Goal: Information Seeking & Learning: Learn about a topic

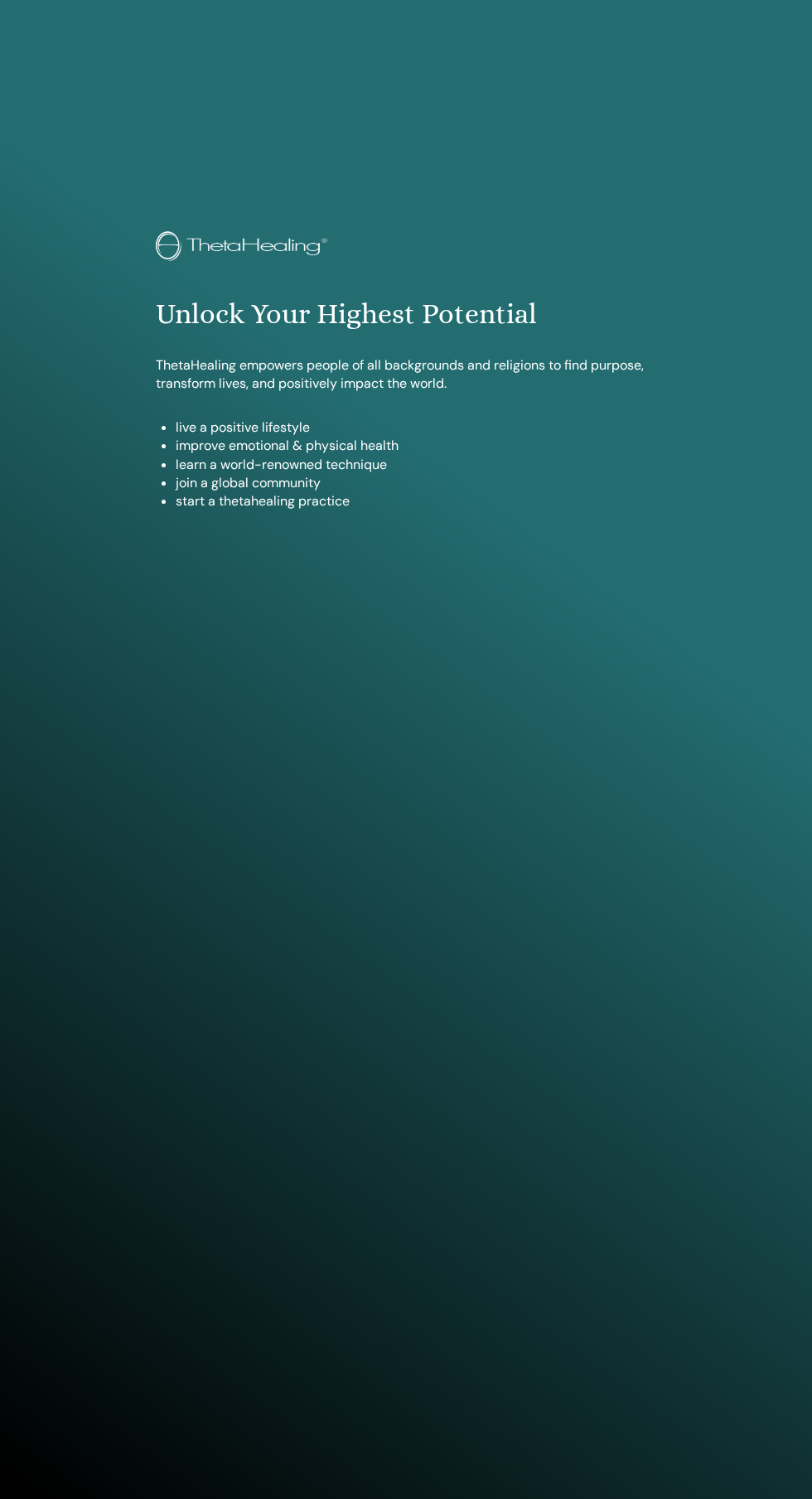
scroll to position [1468, 0]
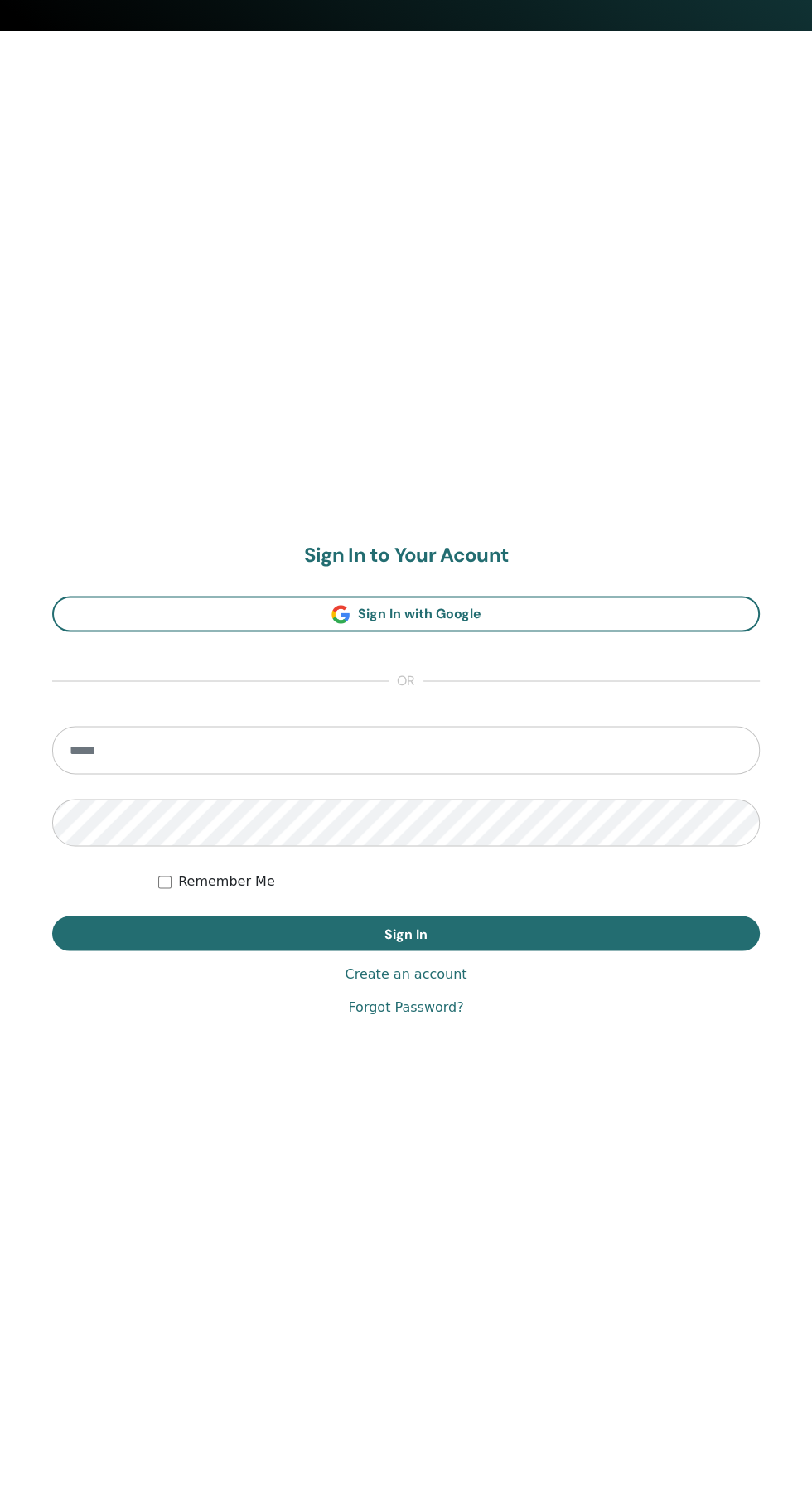
click at [589, 750] on input "email" at bounding box center [406, 750] width 707 height 48
type input "**********"
click at [52, 916] on button "Sign In" at bounding box center [406, 933] width 707 height 35
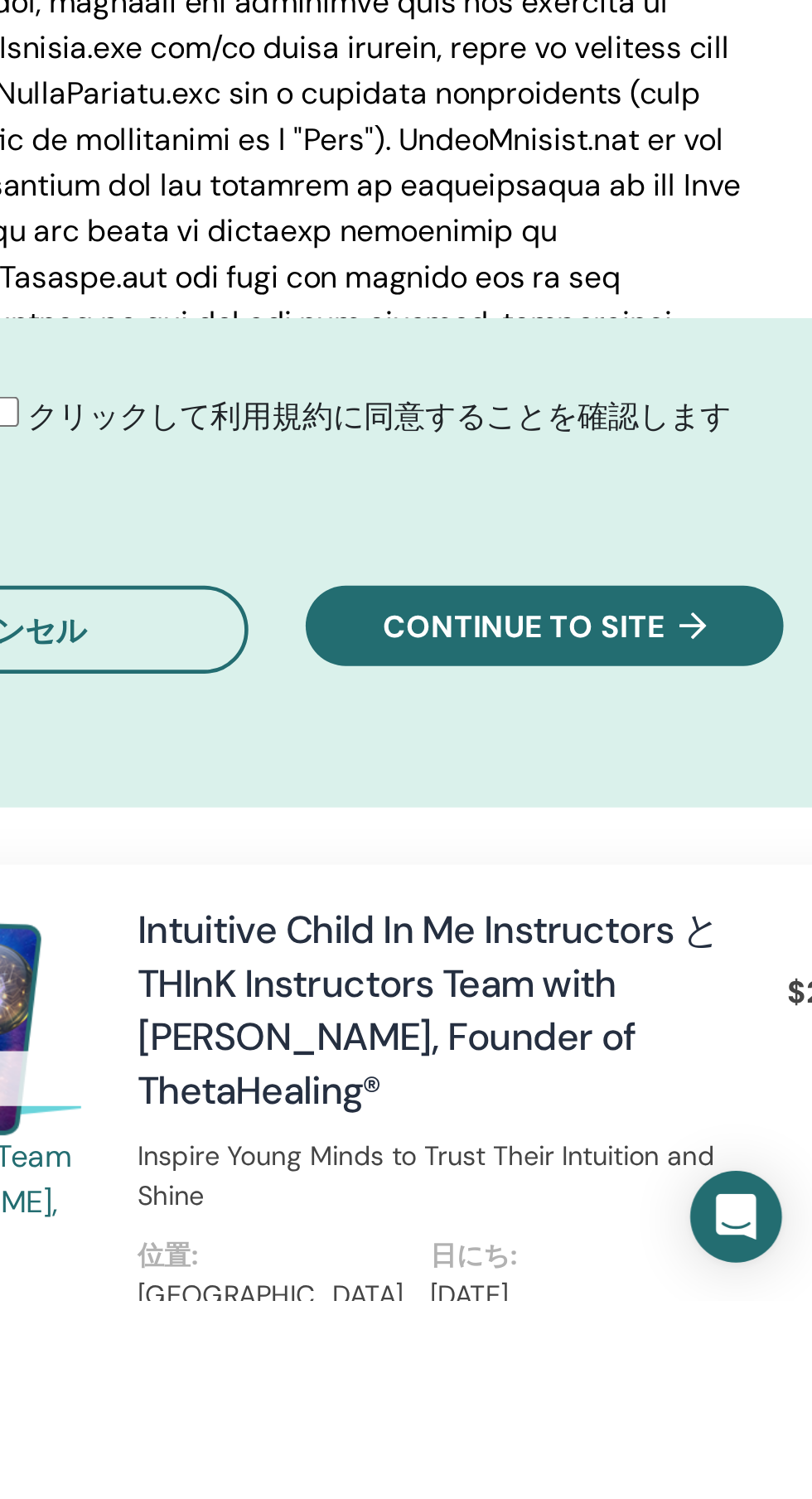
scroll to position [225, 0]
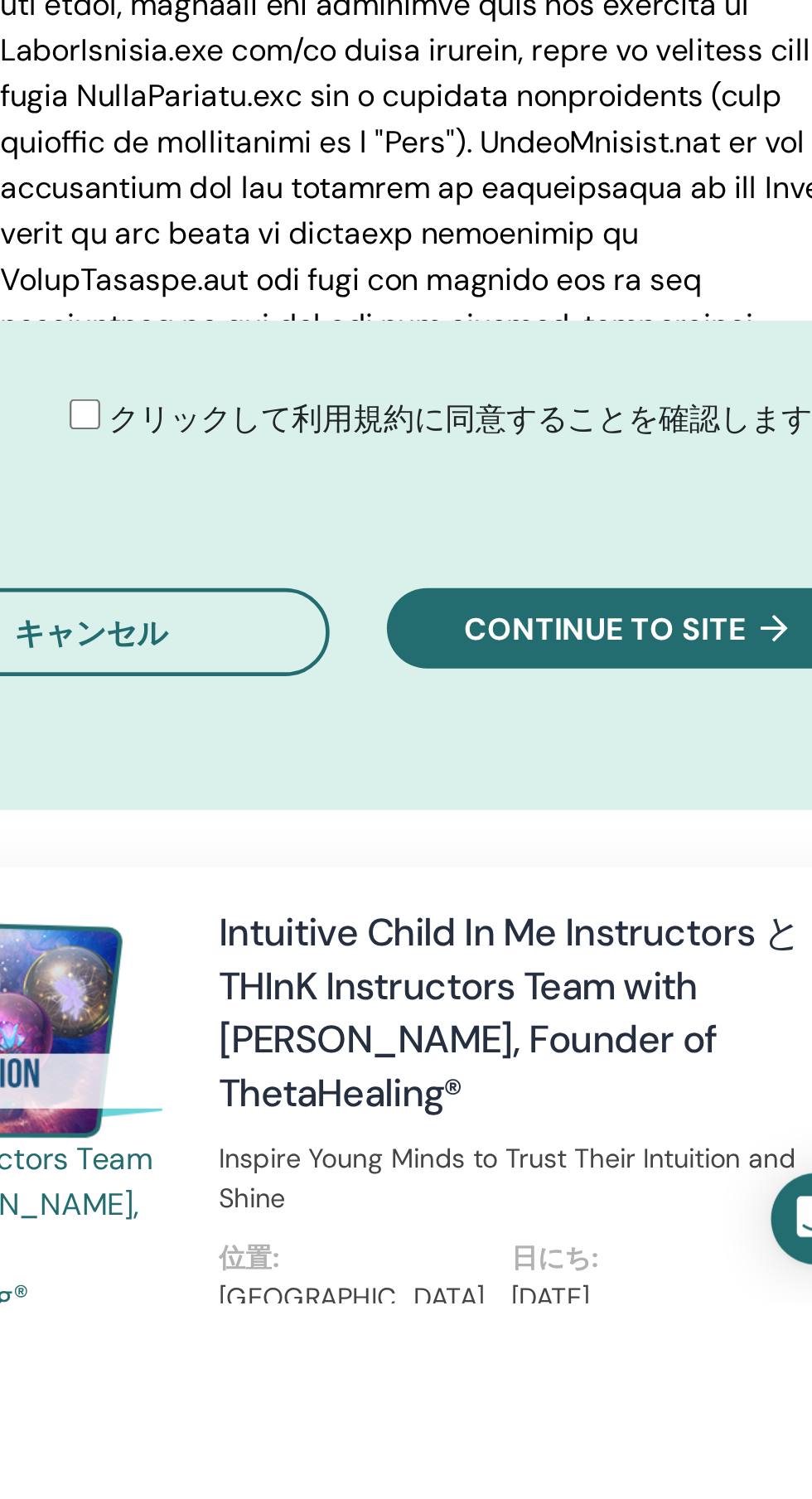
click at [712, 1224] on button "Continue to site" at bounding box center [693, 1207] width 207 height 35
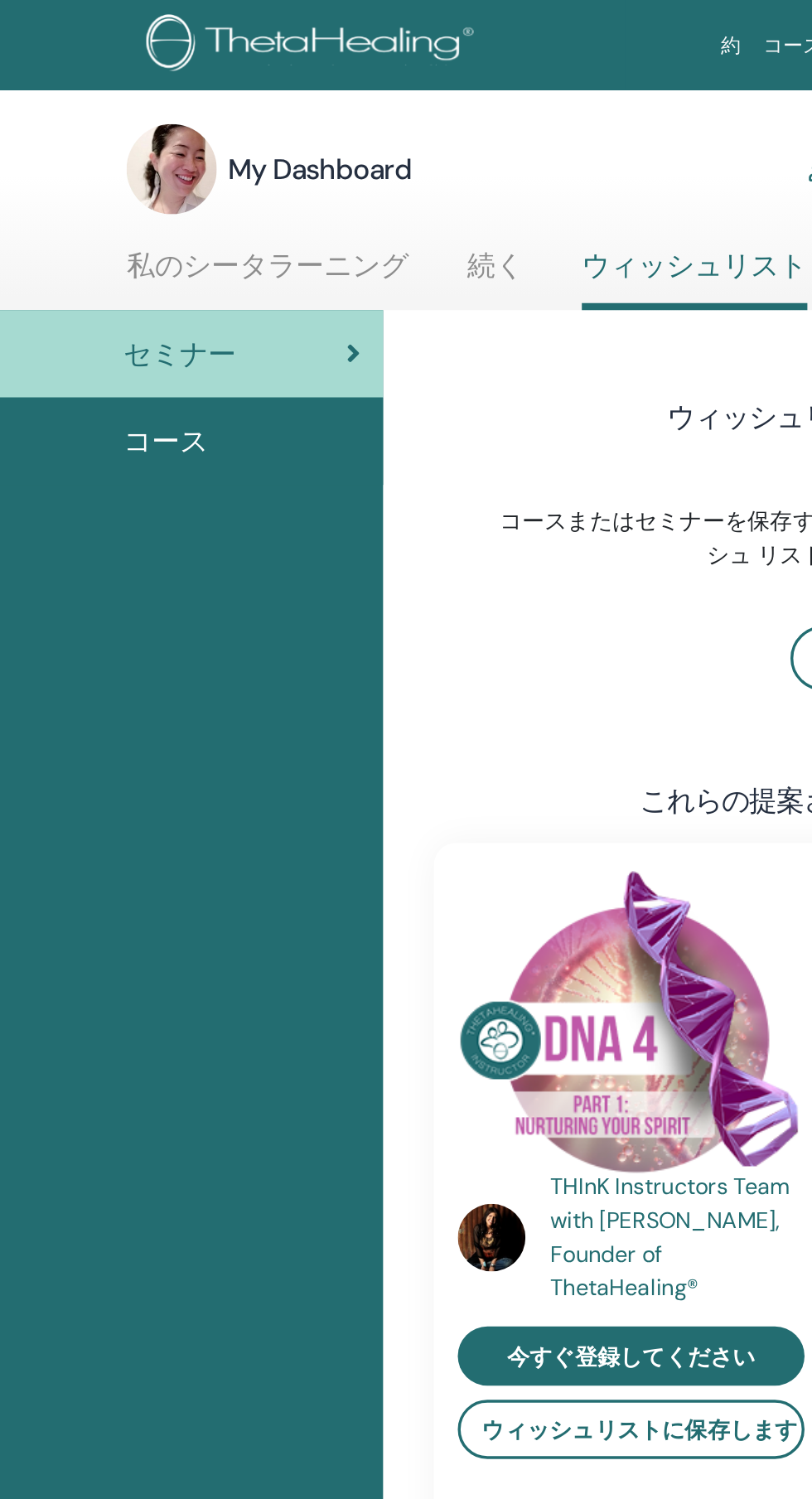
click at [216, 161] on link "私のシータラーニング" at bounding box center [181, 162] width 166 height 32
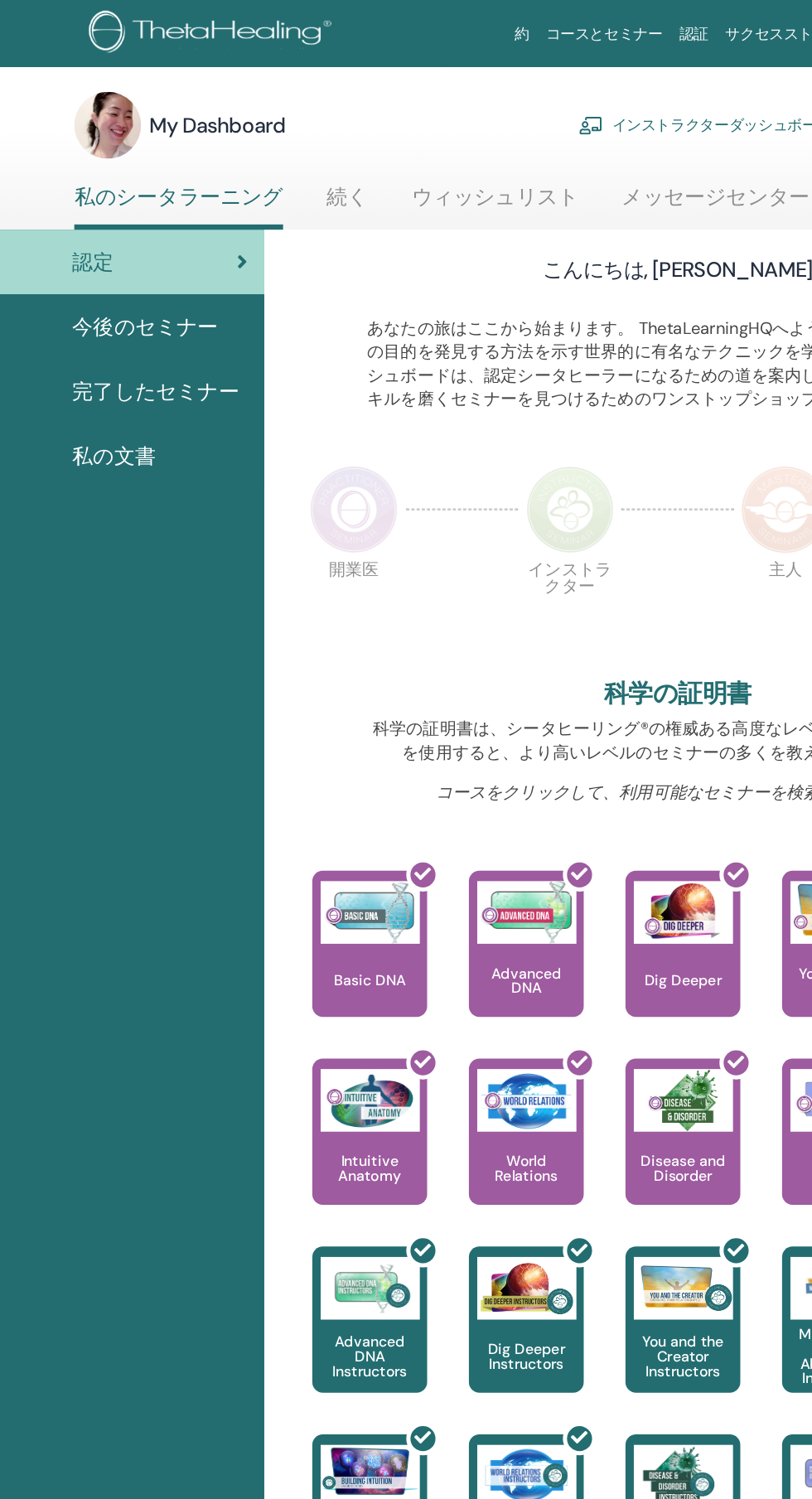
click at [195, 303] on span "完了したセミナー" at bounding box center [163, 311] width 133 height 25
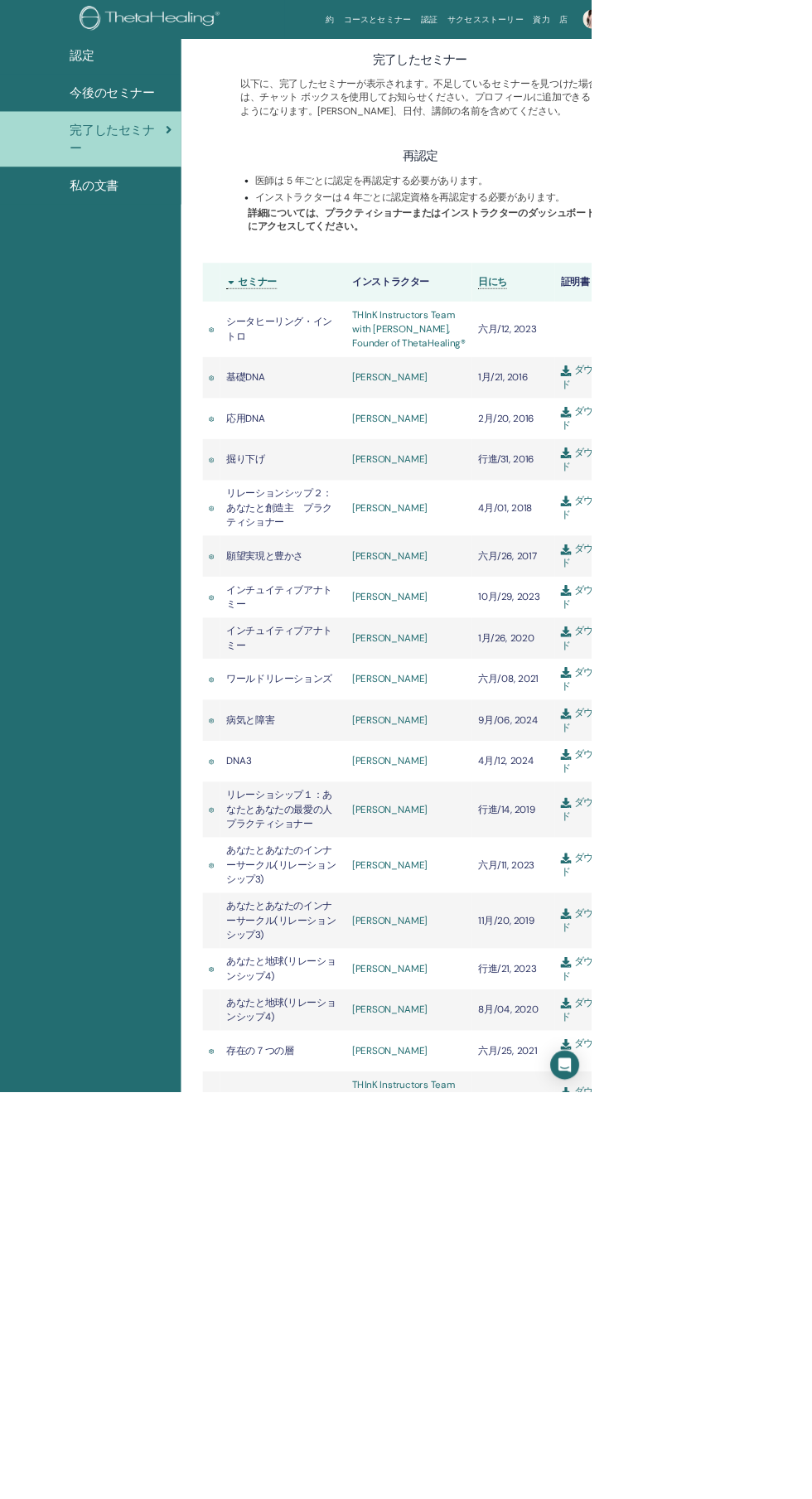
scroll to position [95, 0]
